Goal: Information Seeking & Learning: Learn about a topic

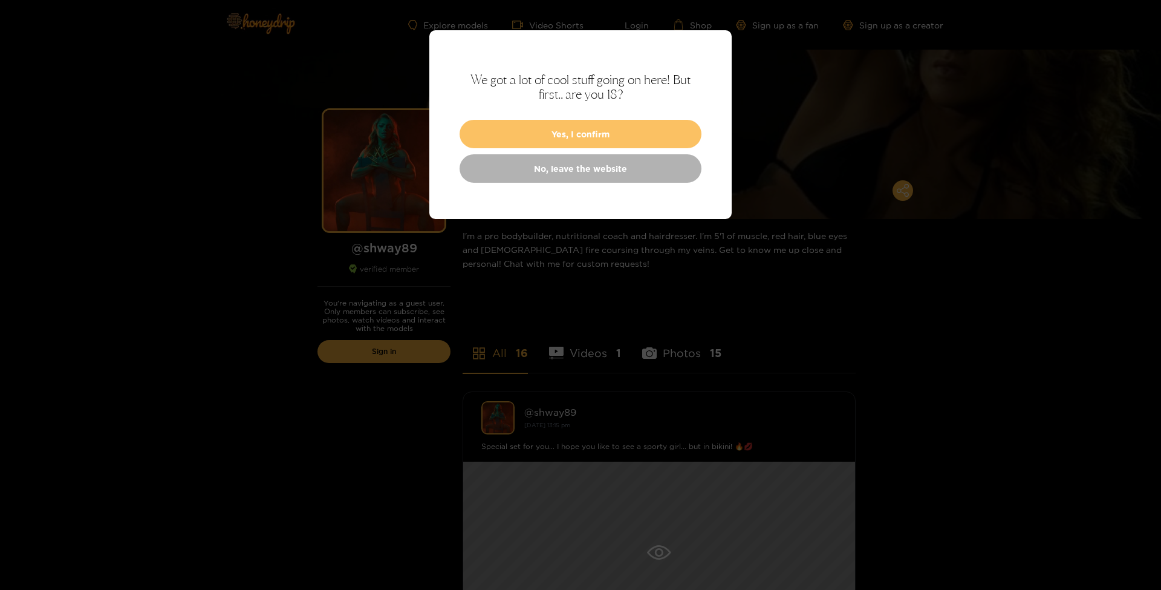
click at [584, 136] on button "Yes, I confirm" at bounding box center [581, 134] width 242 height 28
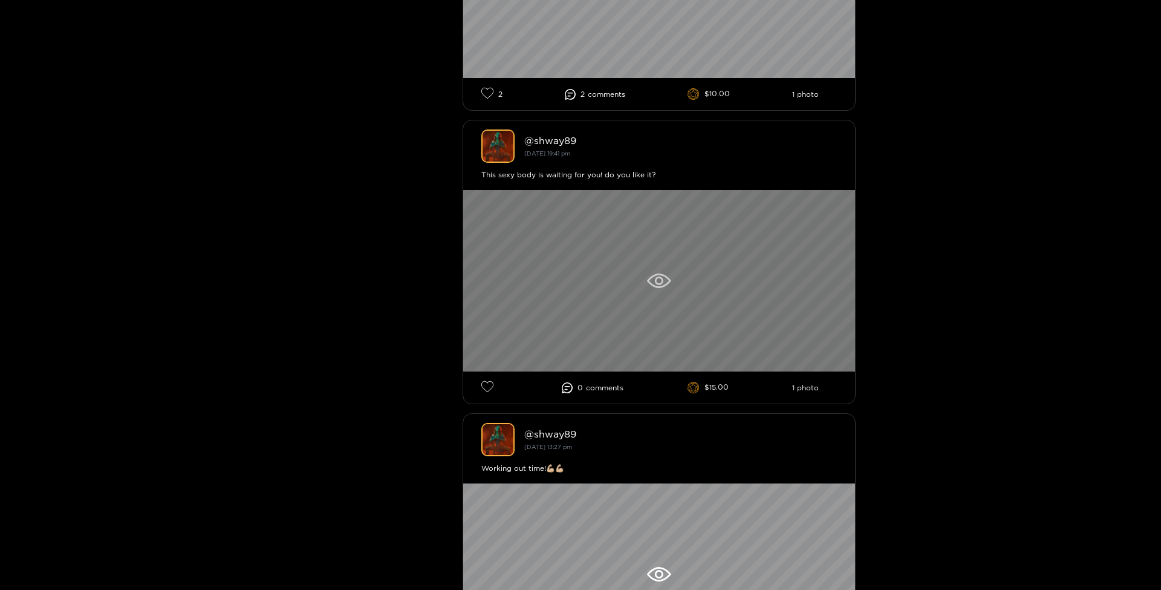
scroll to position [1151, 0]
click at [664, 282] on icon at bounding box center [659, 281] width 24 height 15
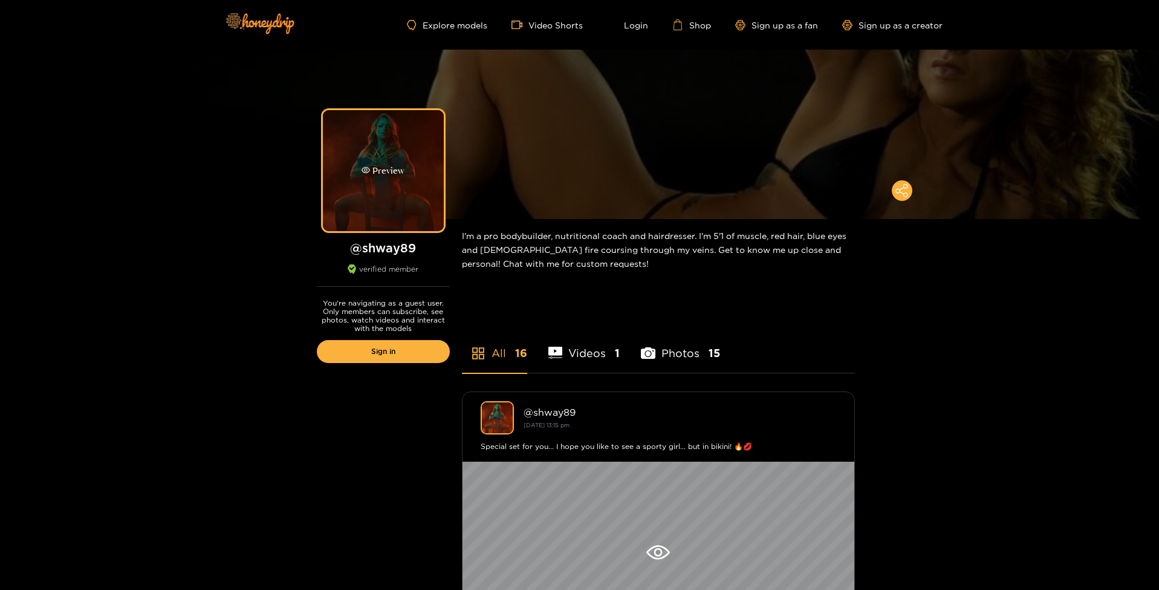
click at [390, 172] on div "Preview" at bounding box center [383, 171] width 43 height 14
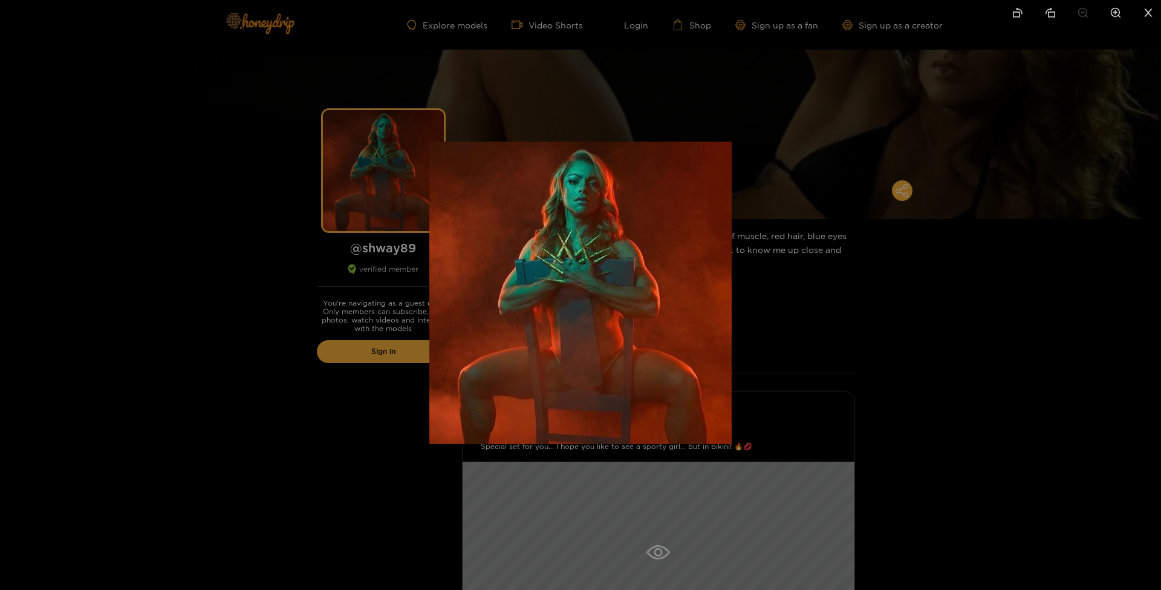
click at [583, 192] on img at bounding box center [580, 293] width 302 height 302
click at [921, 301] on div at bounding box center [580, 295] width 1161 height 590
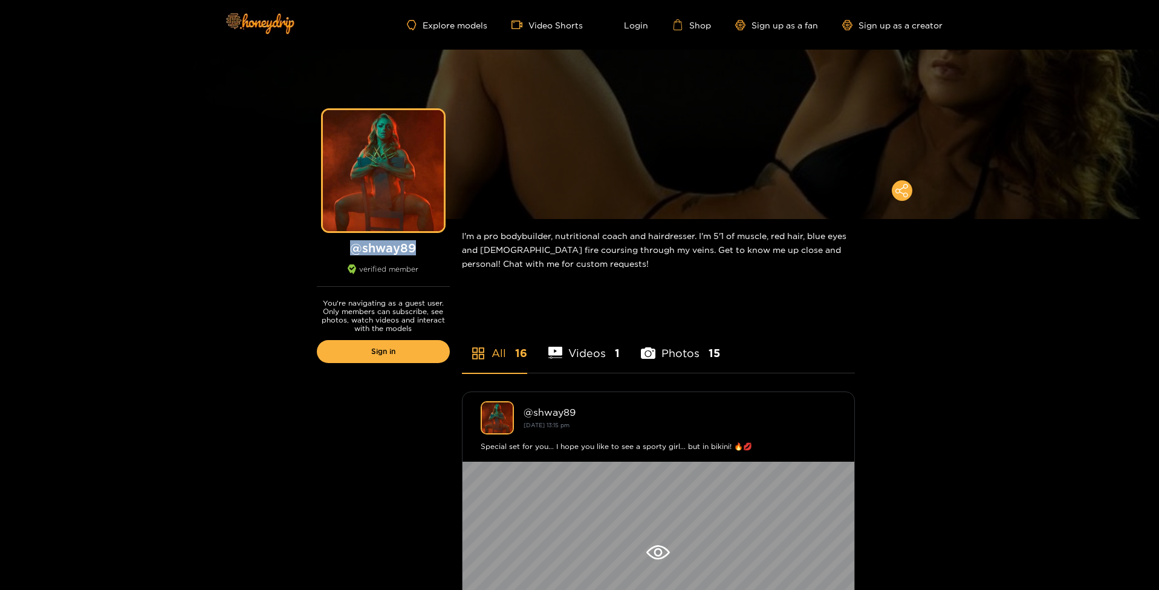
drag, startPoint x: 327, startPoint y: 246, endPoint x: 451, endPoint y: 253, distance: 124.8
click at [412, 249] on h1 "@ shway89" at bounding box center [383, 247] width 133 height 15
copy h1 "@ shway89"
